Goal: Information Seeking & Learning: Learn about a topic

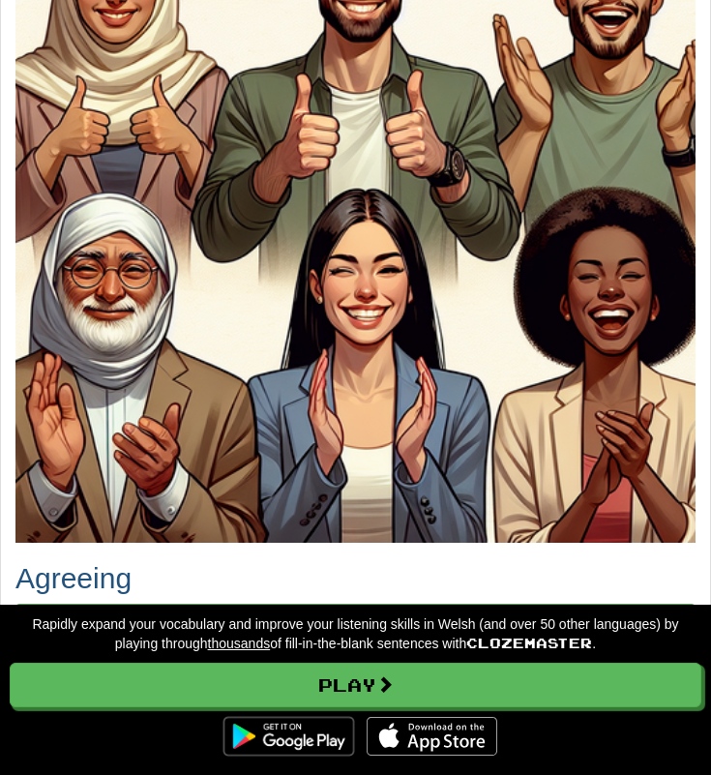
scroll to position [669, 0]
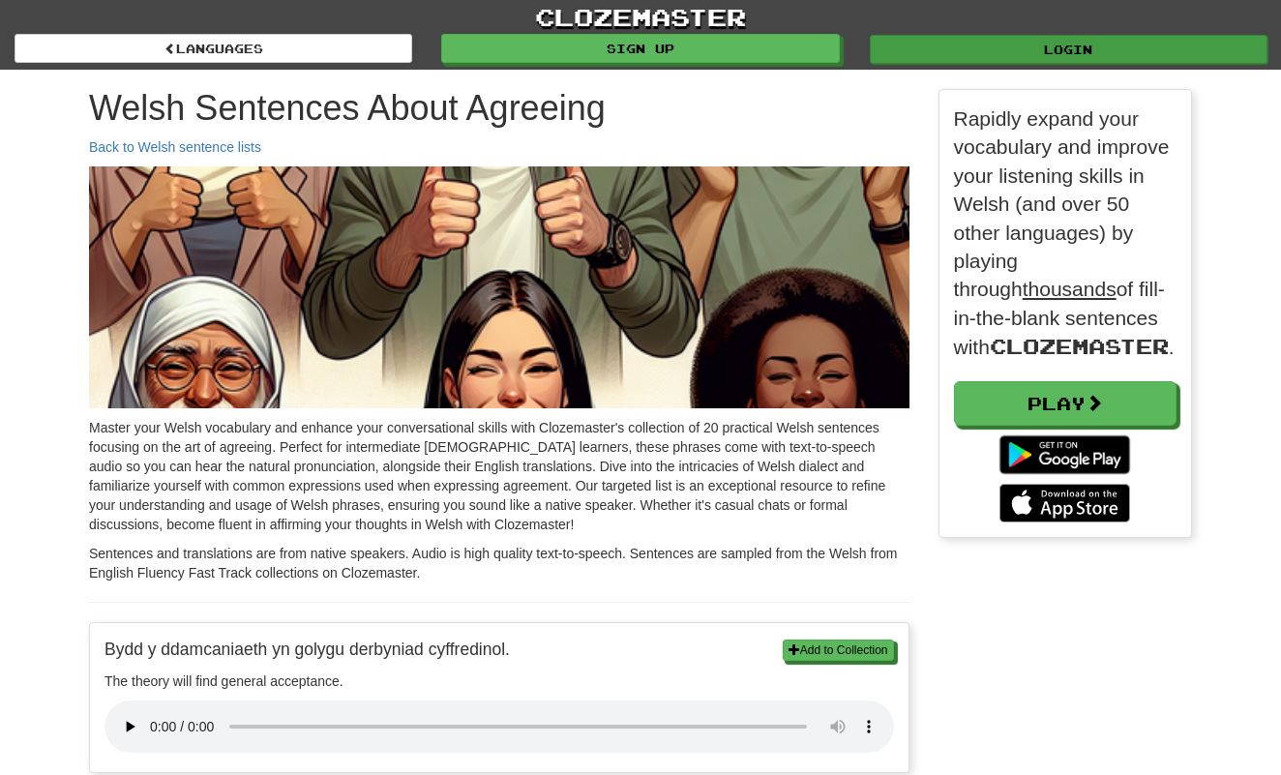
click at [710, 47] on link "Login" at bounding box center [1069, 49] width 398 height 29
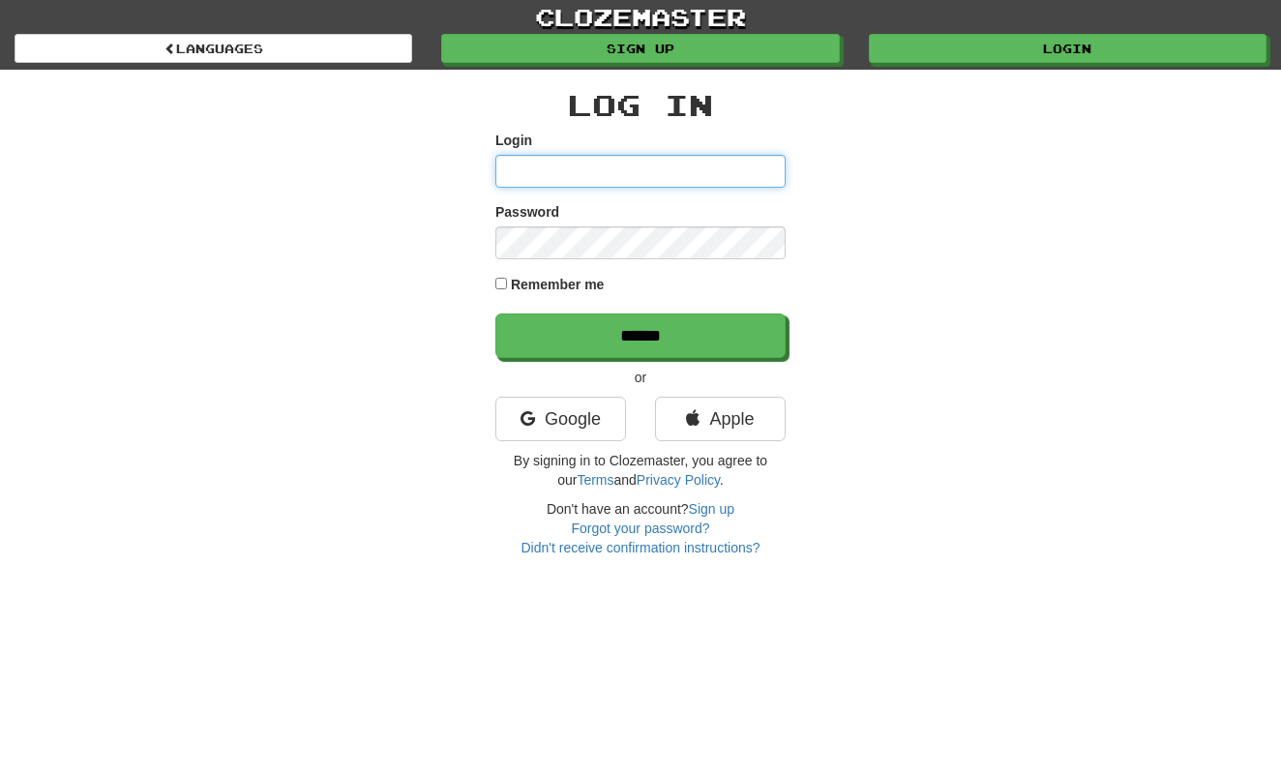
type input "*********"
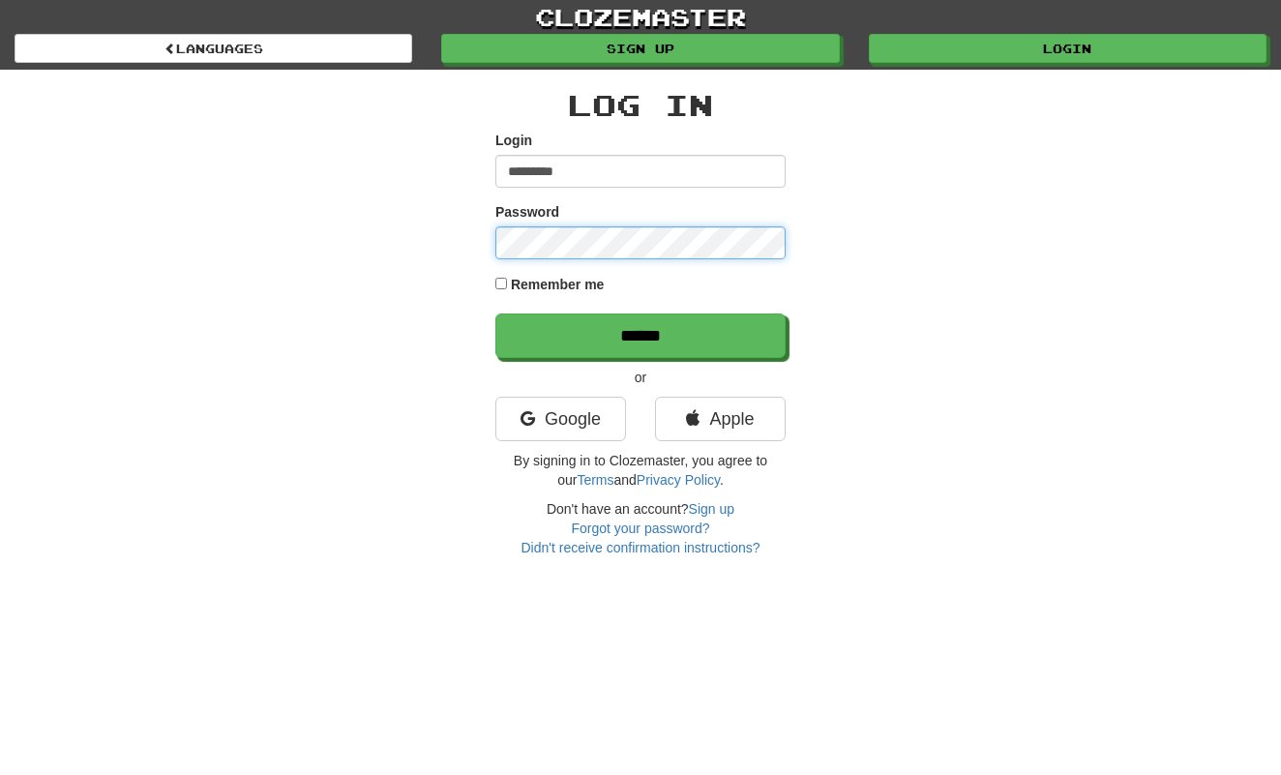
click at [641, 335] on input "******" at bounding box center [640, 335] width 290 height 45
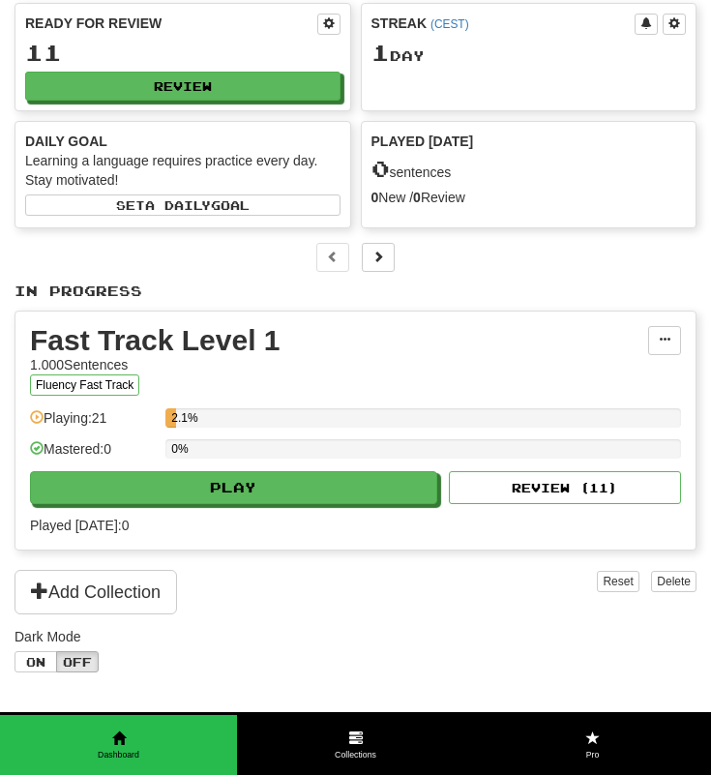
scroll to position [92, 0]
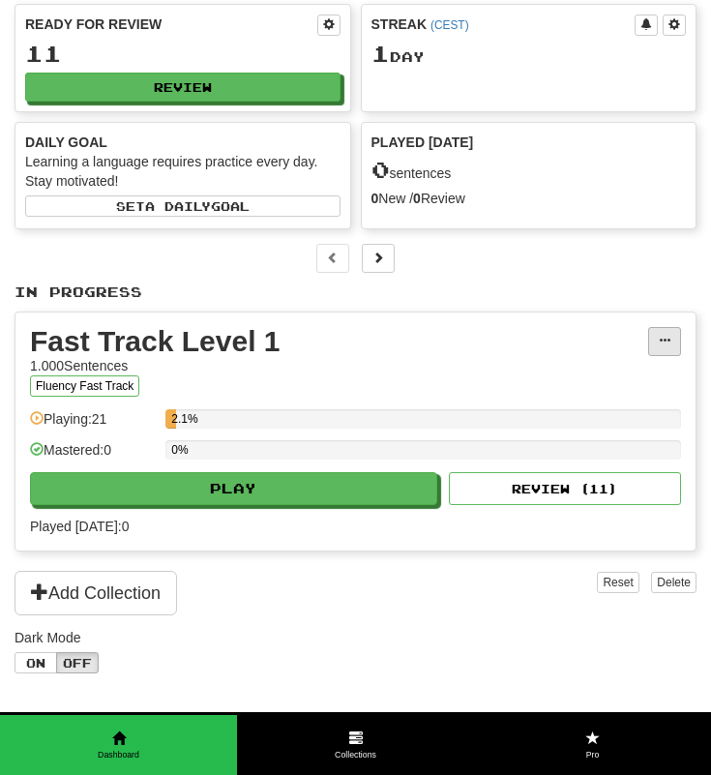
click at [661, 342] on span at bounding box center [665, 341] width 12 height 12
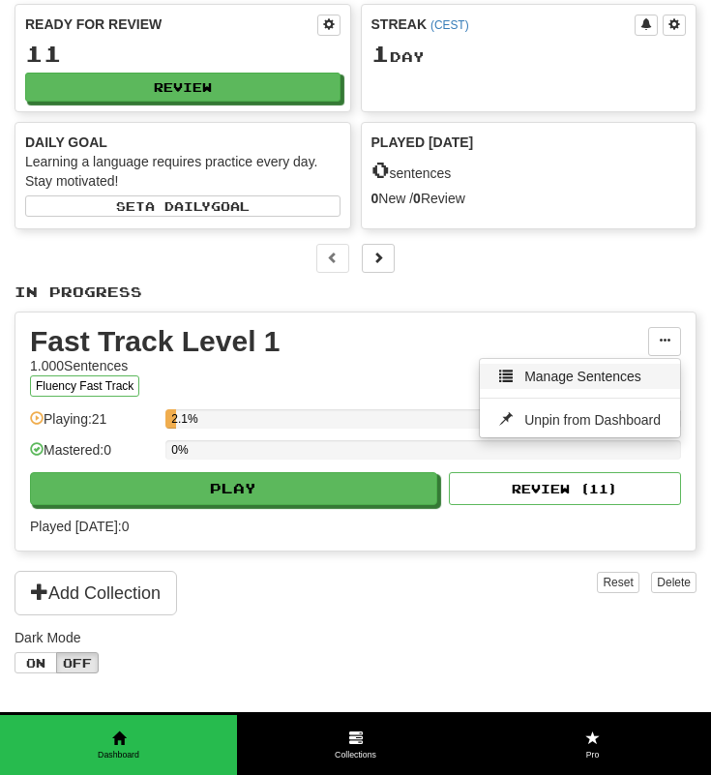
click at [588, 377] on span "Manage Sentences" at bounding box center [582, 376] width 117 height 15
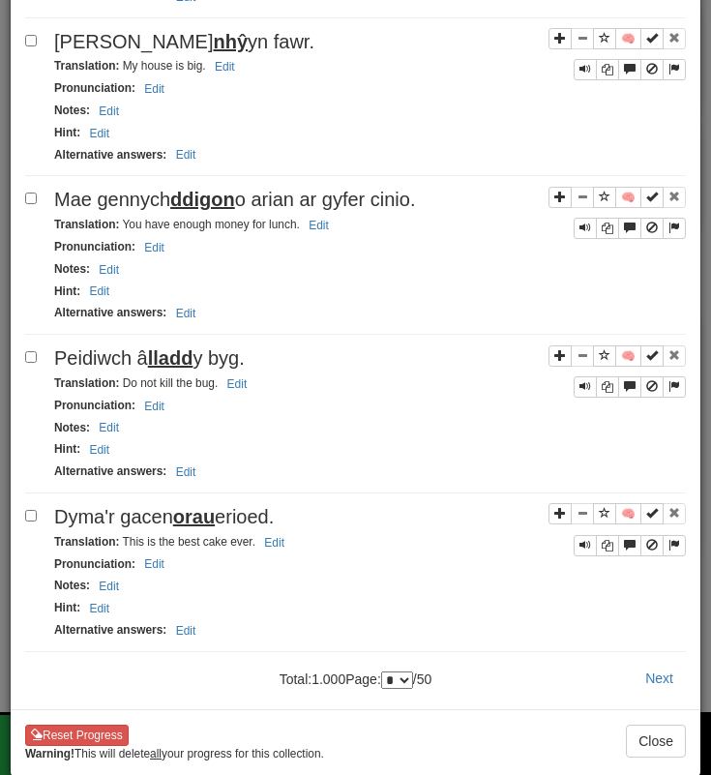
scroll to position [2891, 0]
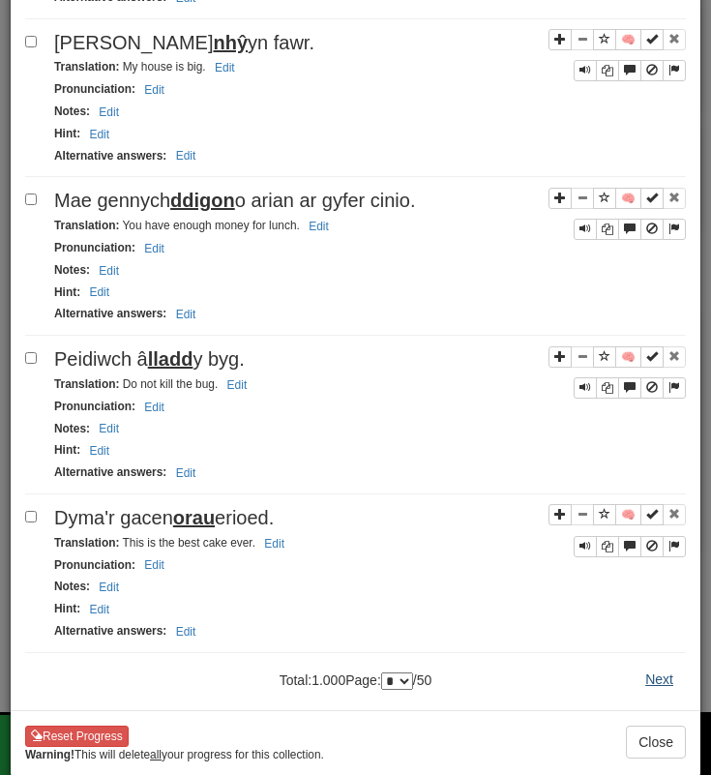
click at [655, 664] on button "Next" at bounding box center [659, 679] width 53 height 33
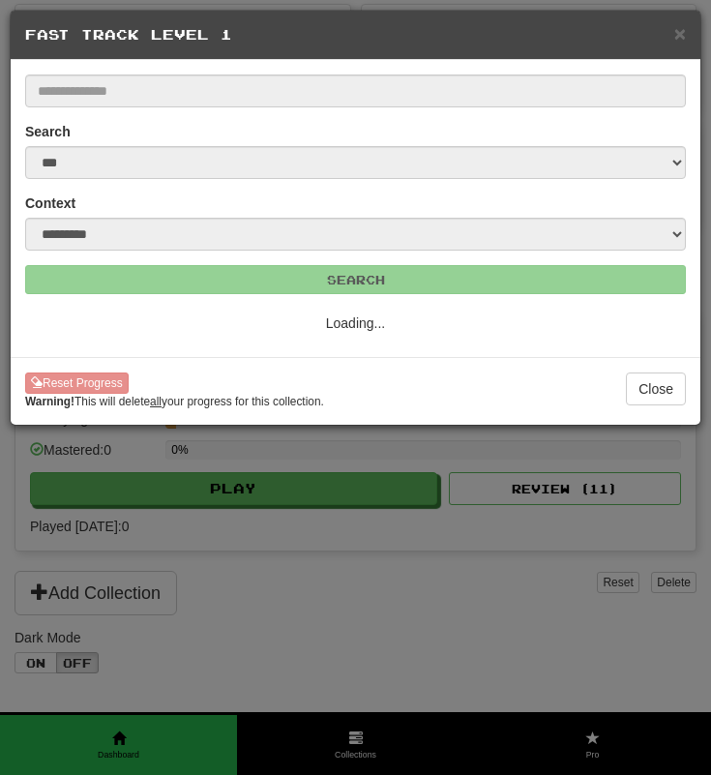
scroll to position [0, 0]
select select "*"
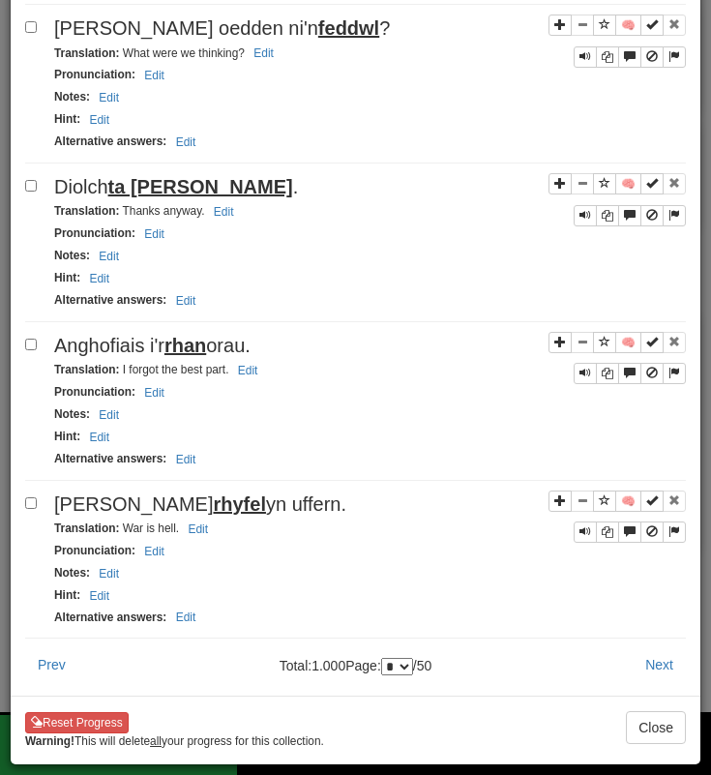
scroll to position [2891, 0]
click at [661, 667] on button "Next" at bounding box center [659, 664] width 53 height 33
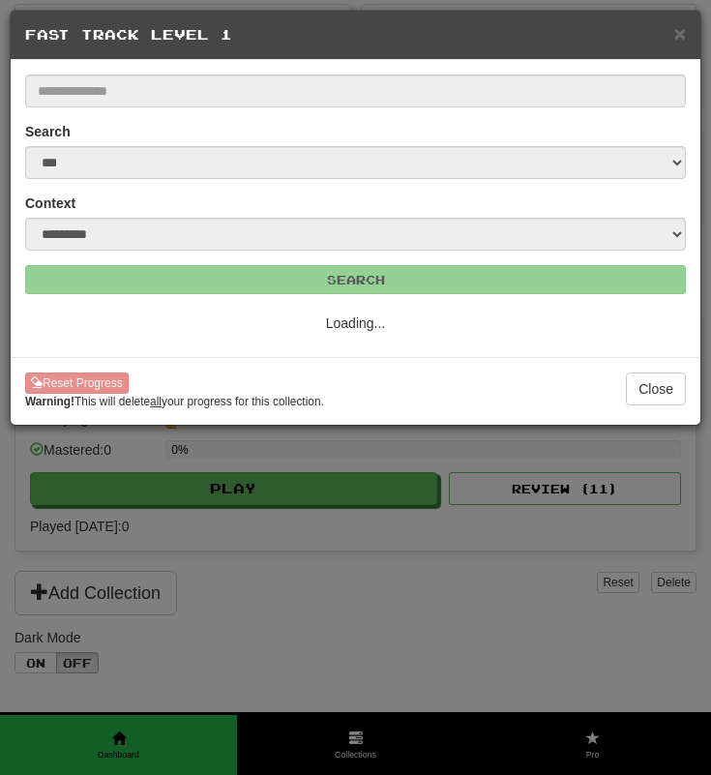
select select "*"
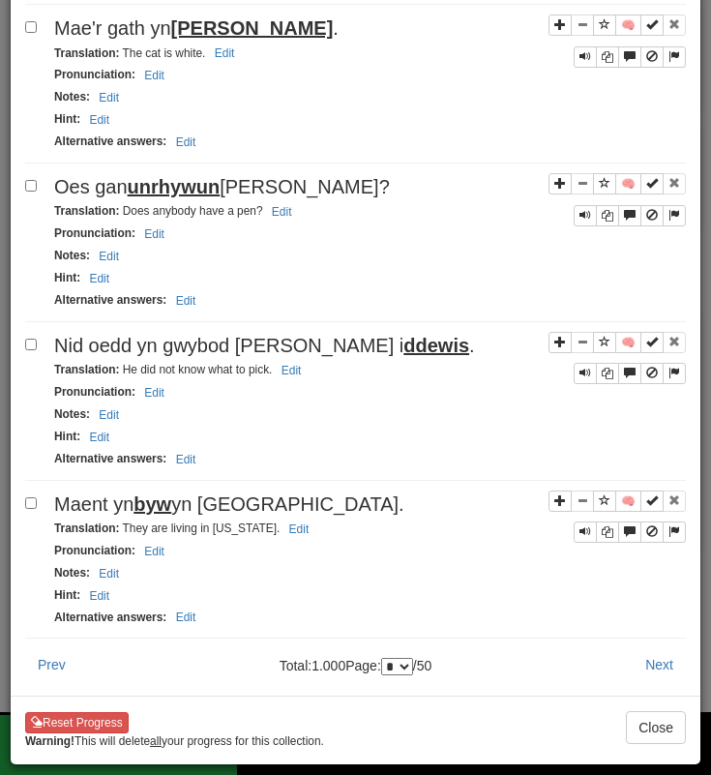
scroll to position [2918, 0]
click at [86, 505] on span "Maent yn byw yn Efrog Newydd." at bounding box center [229, 503] width 350 height 21
click at [651, 669] on button "Next" at bounding box center [659, 664] width 53 height 33
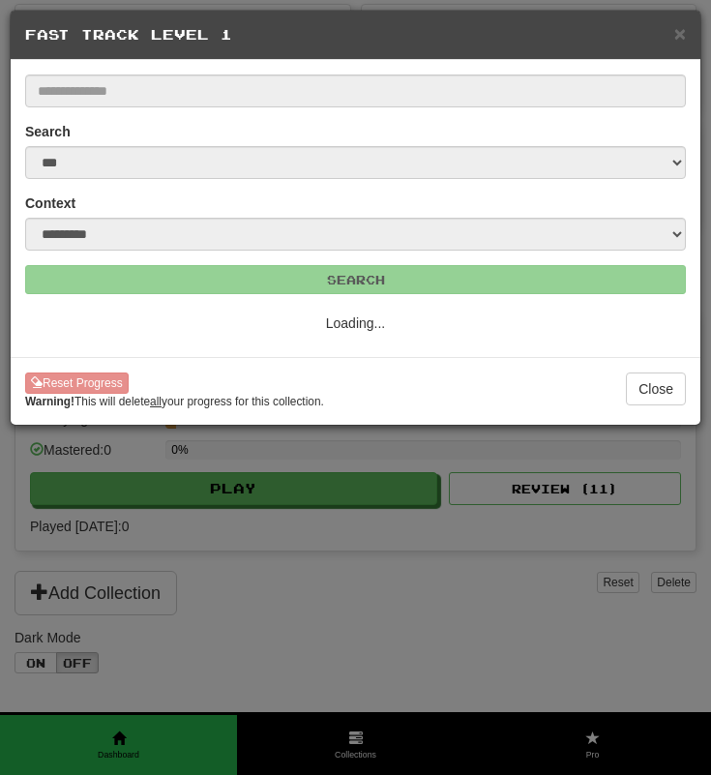
select select "*"
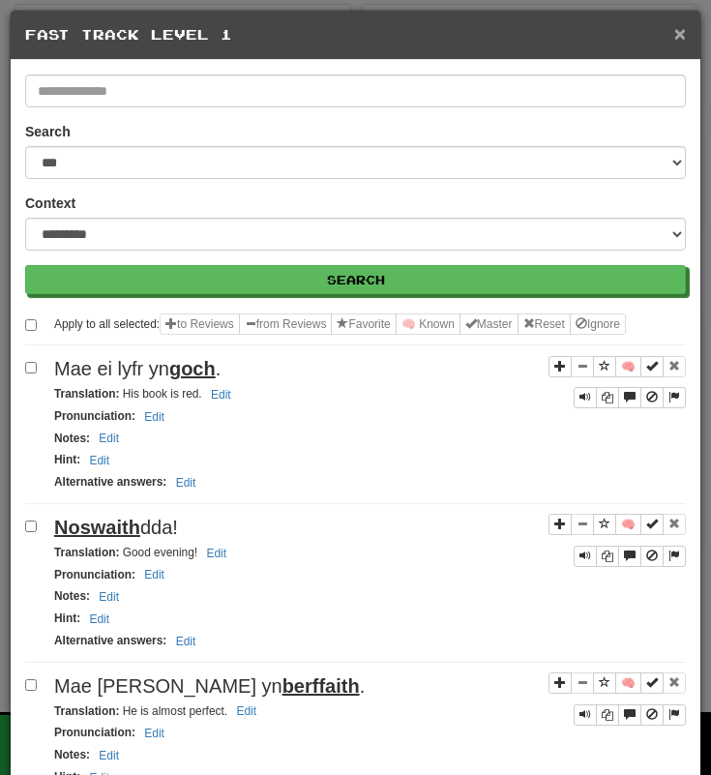
click at [677, 33] on span "×" at bounding box center [680, 33] width 12 height 22
